Goal: Information Seeking & Learning: Find specific fact

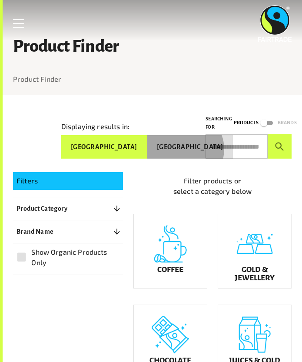
click at [147, 150] on button "[GEOGRAPHIC_DATA]" at bounding box center [190, 146] width 86 height 23
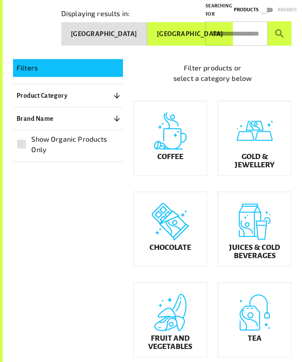
scroll to position [113, 0]
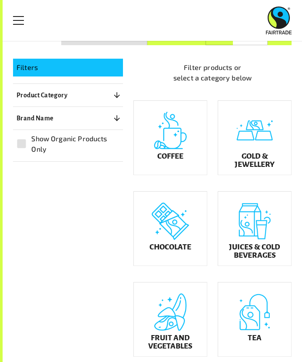
click at [93, 35] on header "Menu For business Media Centre Partners Log In What is Fairtrade How Fairtrade …" at bounding box center [151, 20] width 302 height 41
click at [91, 44] on button "[GEOGRAPHIC_DATA]" at bounding box center [104, 33] width 86 height 23
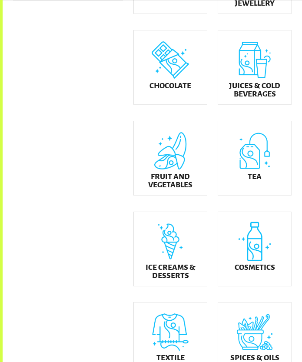
click at [150, 158] on div "Fruit and Vegetables" at bounding box center [170, 158] width 73 height 74
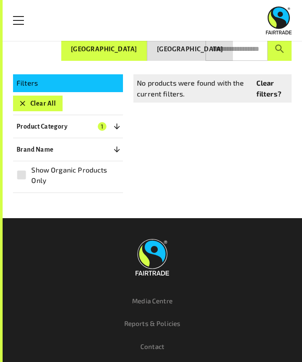
scroll to position [96, 0]
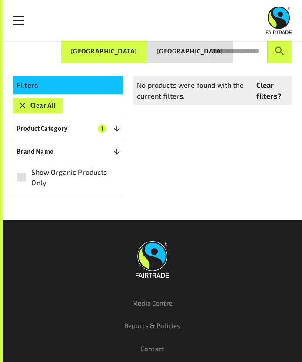
click at [113, 129] on icon "button" at bounding box center [117, 128] width 9 height 9
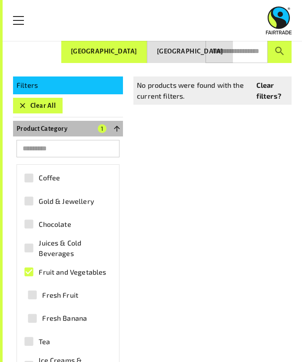
click at [113, 129] on icon "button" at bounding box center [117, 128] width 9 height 9
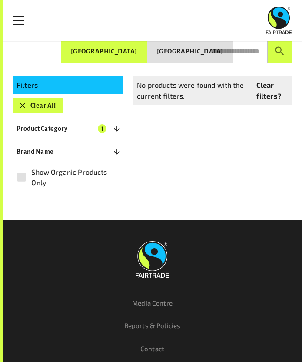
click at [68, 176] on span "Show Organic Products Only" at bounding box center [74, 177] width 87 height 21
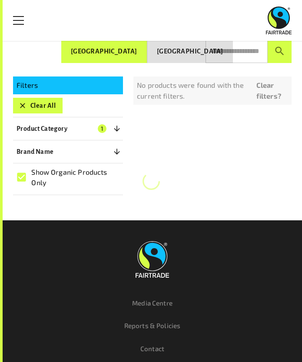
click at [68, 176] on span "Show Organic Products Only" at bounding box center [74, 177] width 87 height 21
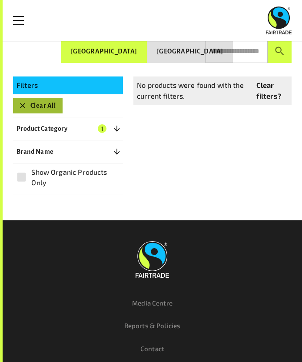
click at [45, 103] on button "Clear All" at bounding box center [38, 106] width 50 height 16
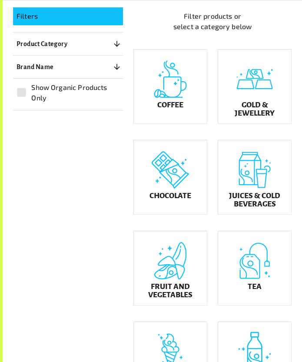
click at [256, 177] on div "Juices & Cold Beverages" at bounding box center [254, 177] width 73 height 74
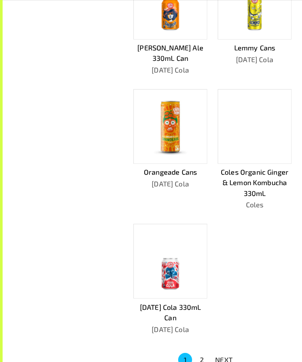
scroll to position [577, 0]
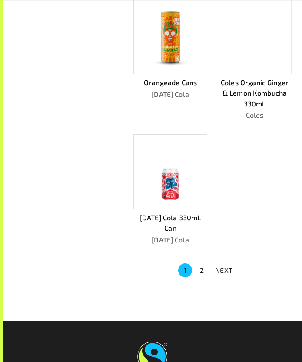
click at [237, 56] on div at bounding box center [255, 37] width 74 height 75
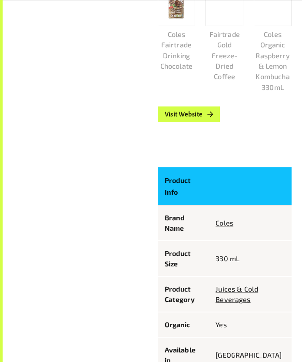
scroll to position [289, 0]
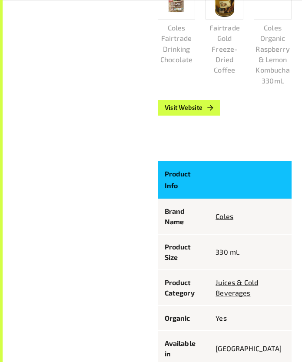
click at [189, 104] on link "Visit Website" at bounding box center [189, 108] width 63 height 16
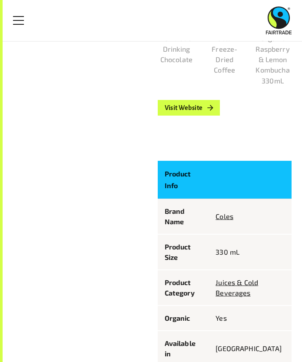
scroll to position [0, 0]
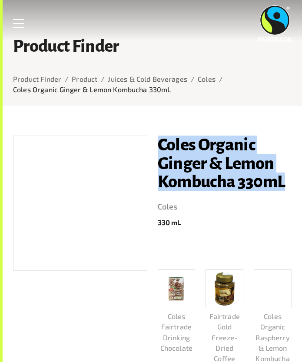
drag, startPoint x: 287, startPoint y: 183, endPoint x: 156, endPoint y: 142, distance: 136.8
click at [156, 142] on div "Coles Organic Ginger & Lemon Kombucha 330mL Coles 330 [PERSON_NAME] Fairtrade D…" at bounding box center [219, 275] width 145 height 300
copy h1 "Coles Organic Ginger & Lemon Kombucha 330mL"
